Goal: Information Seeking & Learning: Find specific fact

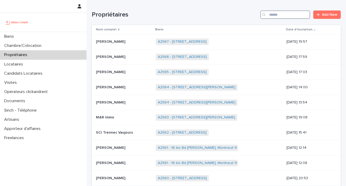
click at [276, 16] on input "Search" at bounding box center [285, 14] width 50 height 8
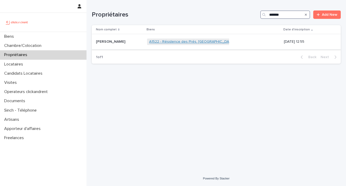
type input "*******"
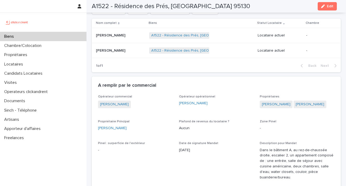
scroll to position [250, 0]
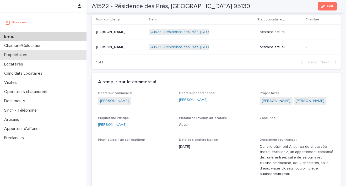
click at [38, 52] on div "Propriétaires" at bounding box center [43, 54] width 86 height 9
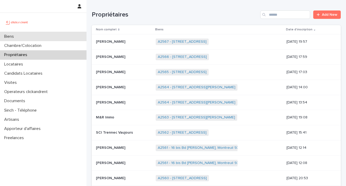
click at [38, 36] on div "Biens" at bounding box center [43, 36] width 86 height 9
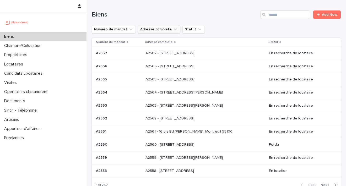
click at [173, 31] on icon "Adresse complète" at bounding box center [175, 29] width 5 height 5
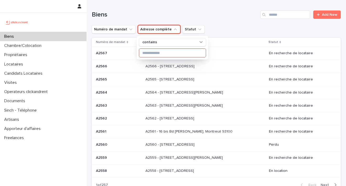
click at [162, 54] on input at bounding box center [172, 53] width 67 height 8
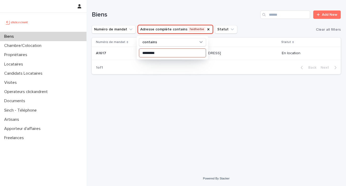
type input "*********"
drag, startPoint x: 163, startPoint y: 51, endPoint x: 228, endPoint y: 70, distance: 67.7
click at [228, 70] on div "1 of 1 Back Next" at bounding box center [216, 67] width 249 height 13
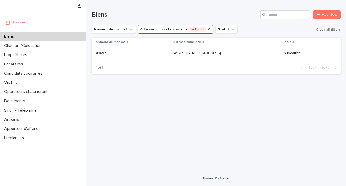
click at [190, 53] on p "A1617 - [STREET_ADDRESS]" at bounding box center [198, 53] width 48 height 6
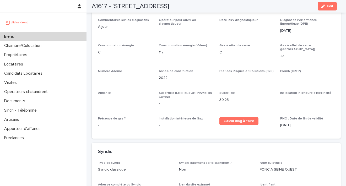
scroll to position [1682, 0]
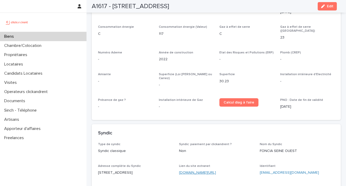
click at [197, 171] on link "[DOMAIN_NAME][URL]" at bounding box center [197, 173] width 37 height 4
drag, startPoint x: 301, startPoint y: 123, endPoint x: 255, endPoint y: 123, distance: 45.6
click at [255, 143] on div "Type de syndic Syndic classique Syndic: paiement par clickandrent ? Non Nom du …" at bounding box center [216, 189] width 236 height 92
copy link "[EMAIL_ADDRESS][DOMAIN_NAME]"
drag, startPoint x: 130, startPoint y: 146, endPoint x: 98, endPoint y: 146, distance: 31.2
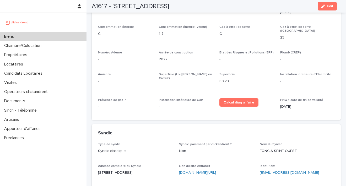
copy p "g@CzQfkr!D5UUbm"
